Goal: Information Seeking & Learning: Learn about a topic

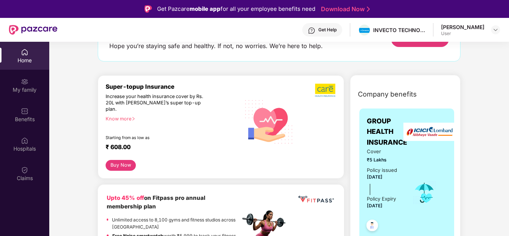
scroll to position [75, 0]
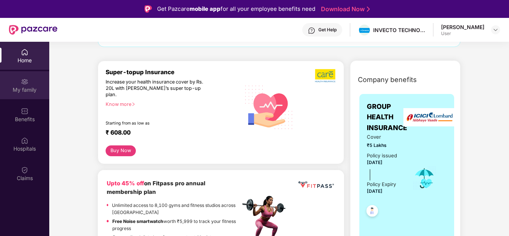
click at [35, 90] on div "My family" at bounding box center [24, 89] width 49 height 7
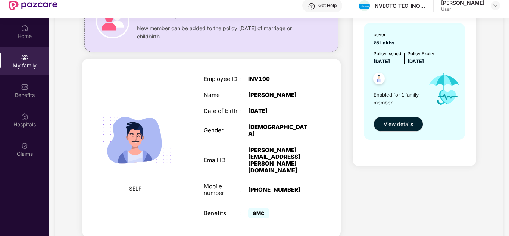
scroll to position [37, 0]
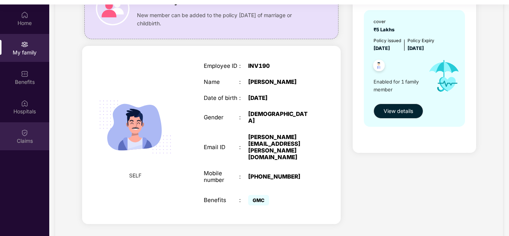
click at [35, 129] on div "Claims" at bounding box center [24, 136] width 49 height 28
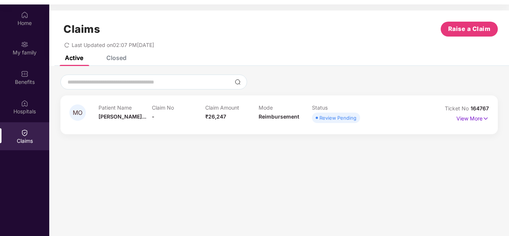
click at [339, 122] on span "Review Pending" at bounding box center [336, 118] width 48 height 10
click at [486, 122] on img at bounding box center [485, 119] width 6 height 8
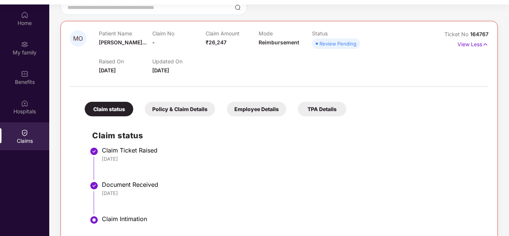
scroll to position [87, 0]
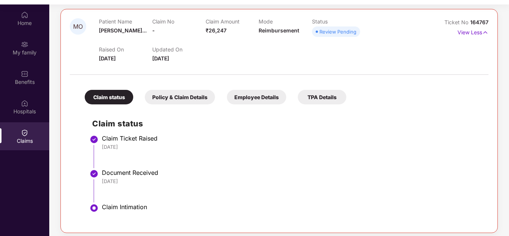
click at [159, 88] on div "Claim status Policy & Claim Details Employee Details TPA Details" at bounding box center [211, 93] width 269 height 22
click at [165, 97] on div "Policy & Claim Details" at bounding box center [180, 97] width 70 height 15
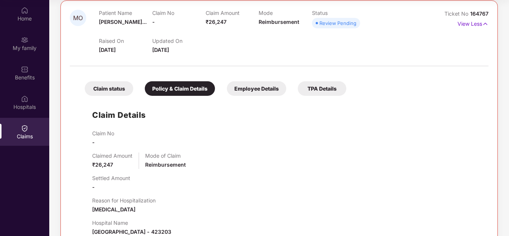
scroll to position [74, 0]
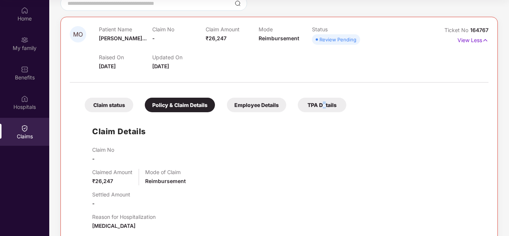
click at [324, 108] on div "TPA Details" at bounding box center [322, 105] width 49 height 15
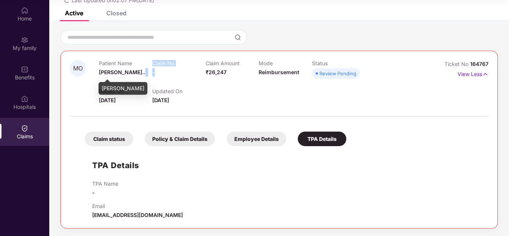
drag, startPoint x: 148, startPoint y: 71, endPoint x: 161, endPoint y: 71, distance: 13.1
click at [161, 71] on div "Patient Name [PERSON_NAME]... Claim No - Claim Amount ₹26,247 Mode Reimbursemen…" at bounding box center [259, 70] width 320 height 21
click at [134, 74] on span "[PERSON_NAME]..." at bounding box center [123, 72] width 48 height 6
click at [169, 73] on div "Claim No -" at bounding box center [178, 70] width 53 height 21
click at [220, 73] on span "₹26,247" at bounding box center [216, 72] width 21 height 6
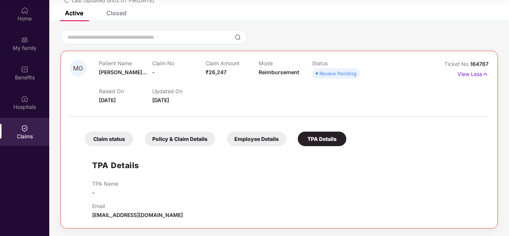
click at [234, 73] on div "Claim Amount ₹26,247" at bounding box center [232, 70] width 53 height 21
click at [275, 72] on span "Reimbursement" at bounding box center [279, 72] width 41 height 6
click at [108, 212] on div "Email [EMAIL_ADDRESS][DOMAIN_NAME]" at bounding box center [137, 211] width 91 height 16
click at [107, 190] on div "TPA Name -" at bounding box center [105, 189] width 26 height 16
click at [97, 219] on div "Email [EMAIL_ADDRESS][DOMAIN_NAME]" at bounding box center [137, 211] width 91 height 16
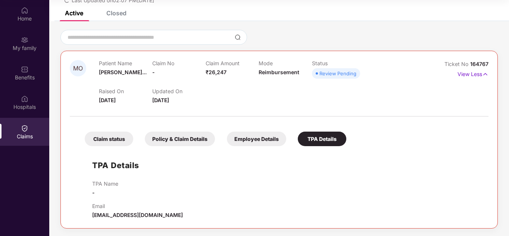
click at [119, 196] on div "TPA Name -" at bounding box center [286, 189] width 389 height 16
click at [100, 216] on span "[EMAIL_ADDRESS][DOMAIN_NAME]" at bounding box center [137, 215] width 91 height 6
drag, startPoint x: 90, startPoint y: 214, endPoint x: 184, endPoint y: 231, distance: 95.2
click at [184, 231] on div "MO Patient Name [PERSON_NAME]... Claim No - Claim Amount ₹26,247 Mode Reimburse…" at bounding box center [279, 128] width 460 height 215
click at [146, 212] on span "[EMAIL_ADDRESS][DOMAIN_NAME]" at bounding box center [137, 215] width 91 height 6
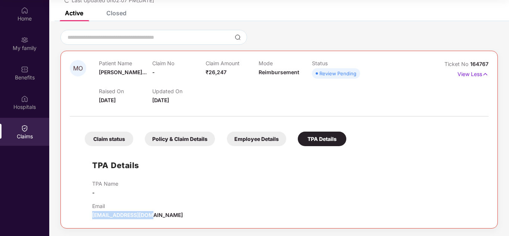
drag, startPoint x: 151, startPoint y: 217, endPoint x: 90, endPoint y: 215, distance: 60.5
click at [90, 215] on div "TPA Details TPA Name - Email [EMAIL_ADDRESS][DOMAIN_NAME]" at bounding box center [279, 184] width 404 height 69
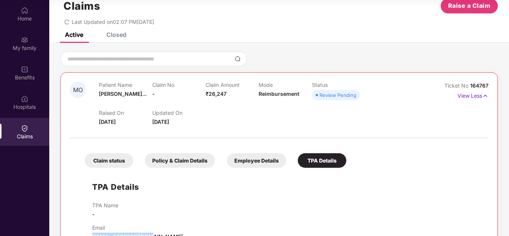
scroll to position [0, 0]
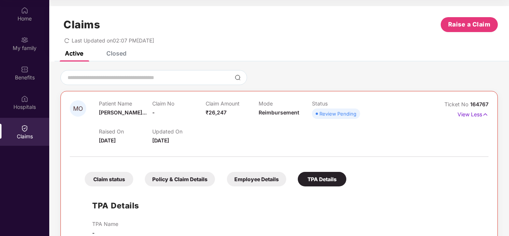
click at [240, 114] on div "Claim Amount ₹26,247" at bounding box center [232, 110] width 53 height 21
click at [114, 51] on div "Claims Raise a Claim Last Updated on 02:07 PM[DATE]" at bounding box center [279, 28] width 460 height 45
click at [114, 54] on div "Closed" at bounding box center [116, 53] width 20 height 7
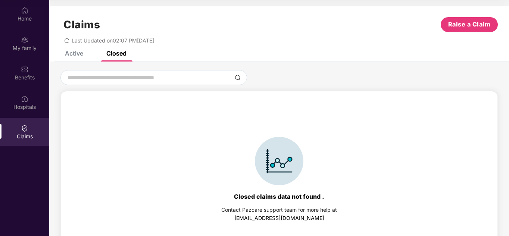
click at [81, 56] on div "Active" at bounding box center [74, 53] width 18 height 7
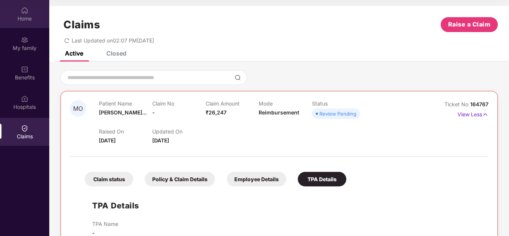
click at [32, 15] on div "Home" at bounding box center [24, 18] width 49 height 7
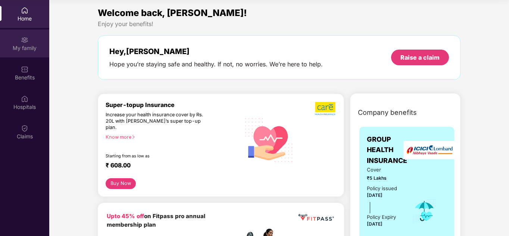
click at [24, 44] on div "My family" at bounding box center [24, 43] width 49 height 28
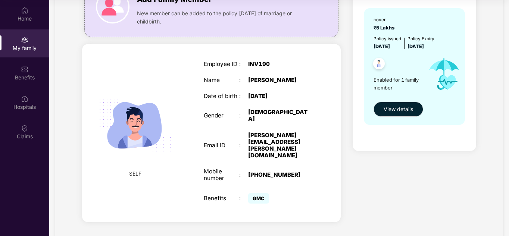
scroll to position [75, 0]
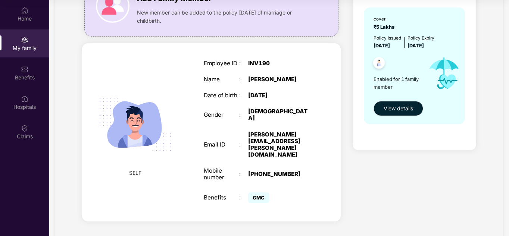
click at [381, 69] on img at bounding box center [379, 64] width 18 height 18
click at [396, 114] on button "View details" at bounding box center [399, 108] width 50 height 15
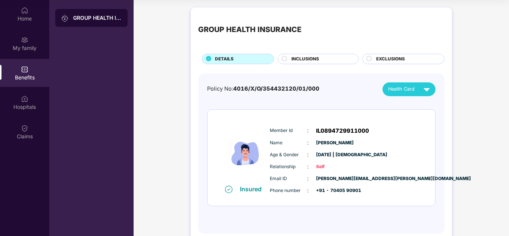
click at [406, 93] on span "Health Card" at bounding box center [401, 88] width 26 height 7
click at [354, 82] on div "Policy No: 4016/X/O/354432120/01/000 Health Card" at bounding box center [321, 89] width 228 height 14
click at [314, 61] on span "INCLUSIONS" at bounding box center [305, 59] width 28 height 7
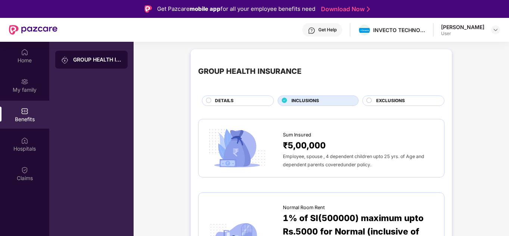
click at [387, 101] on span "EXCLUSIONS" at bounding box center [390, 100] width 29 height 7
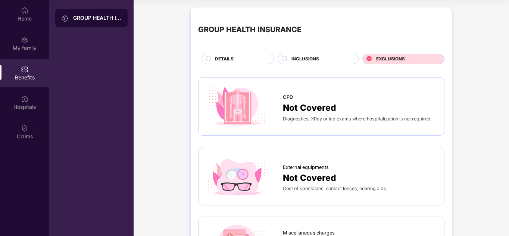
click at [246, 62] on div "DETAILS" at bounding box center [240, 60] width 59 height 8
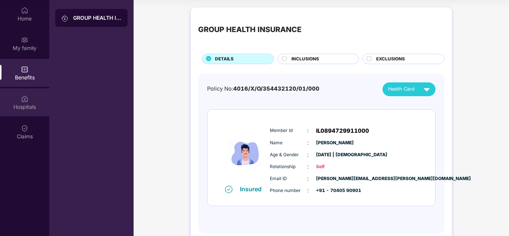
click at [19, 94] on div "Hospitals" at bounding box center [24, 102] width 49 height 28
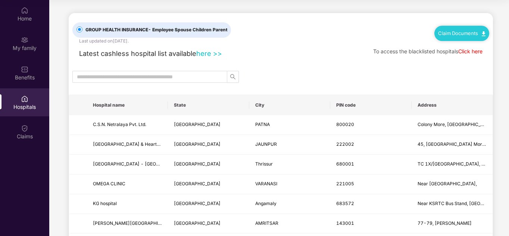
click at [217, 53] on link "here >>" at bounding box center [209, 53] width 26 height 8
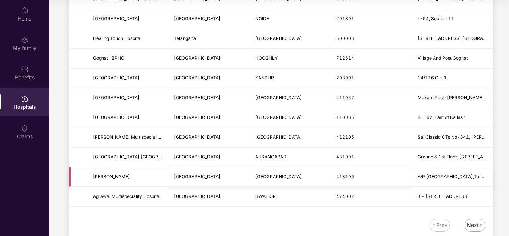
scroll to position [914, 0]
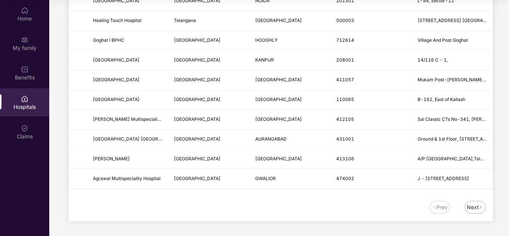
click at [475, 208] on div "Next" at bounding box center [473, 207] width 12 height 8
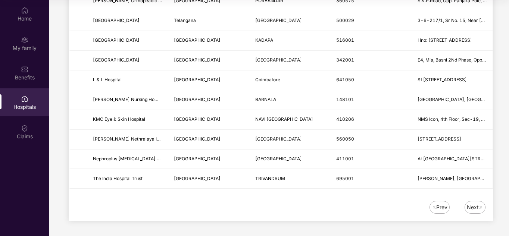
click at [480, 209] on img at bounding box center [481, 207] width 4 height 4
